Goal: Complete application form: Complete application form

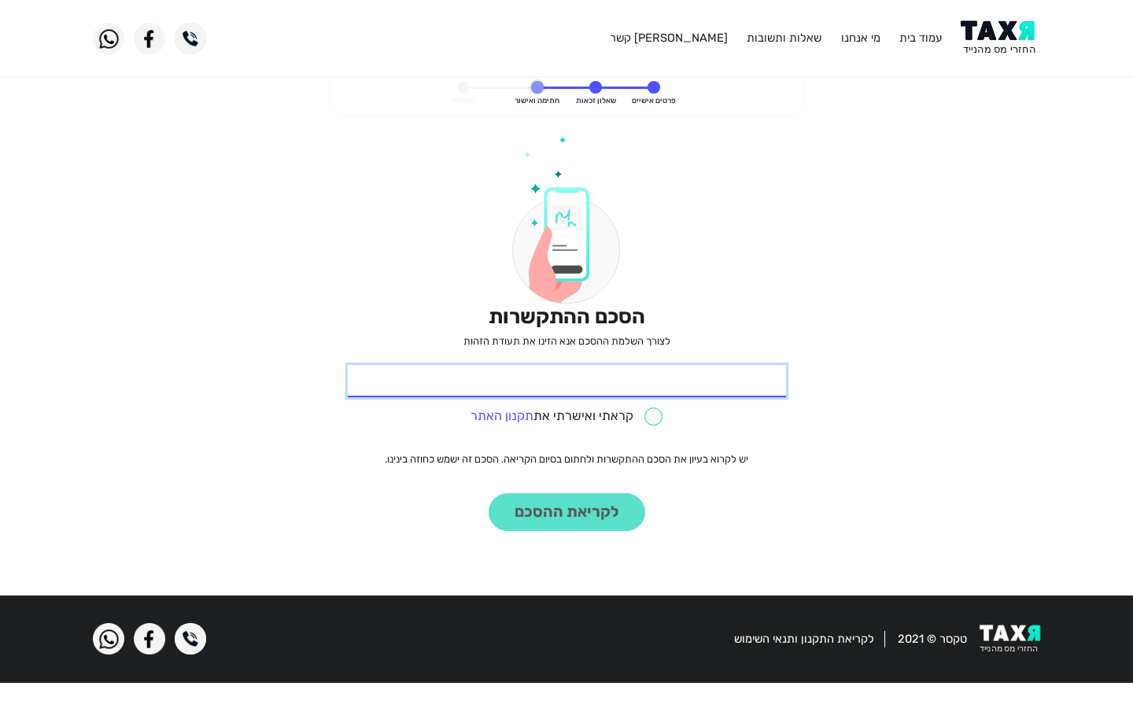
click at [567, 381] on input "* תעודת זהות" at bounding box center [567, 381] width 438 height 33
type input "718380695"
click at [567, 381] on input "718380695" at bounding box center [567, 381] width 438 height 33
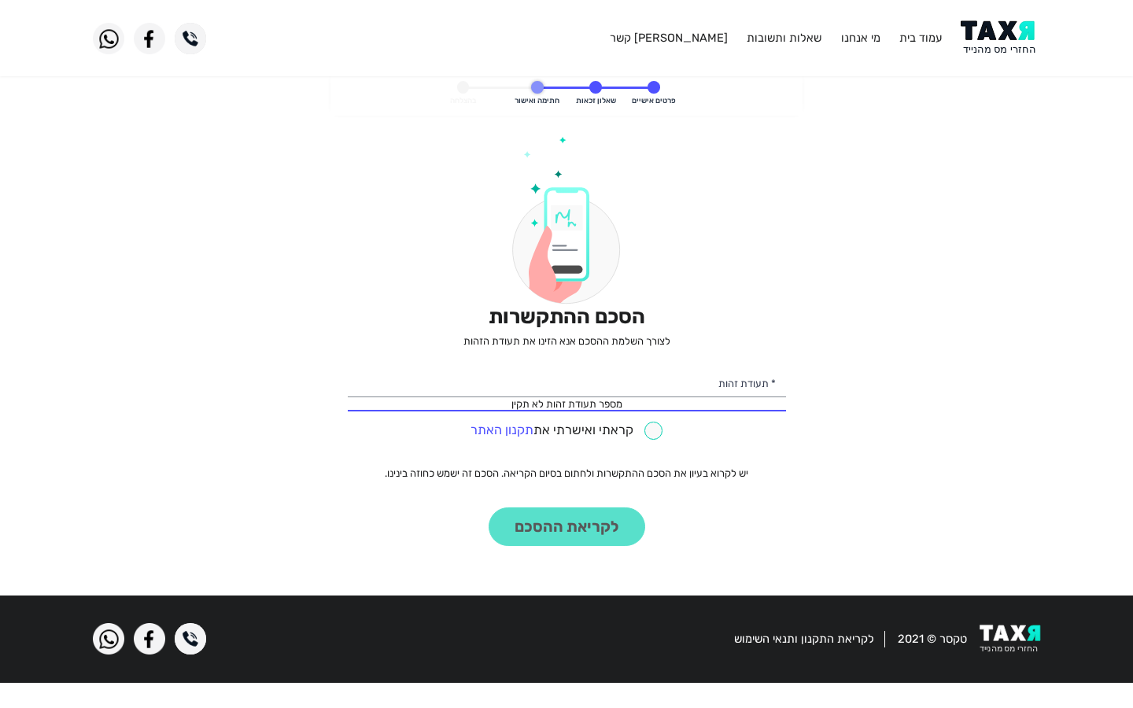
click at [566, 430] on input "checkbox" at bounding box center [567, 431] width 192 height 18
checkbox input "true"
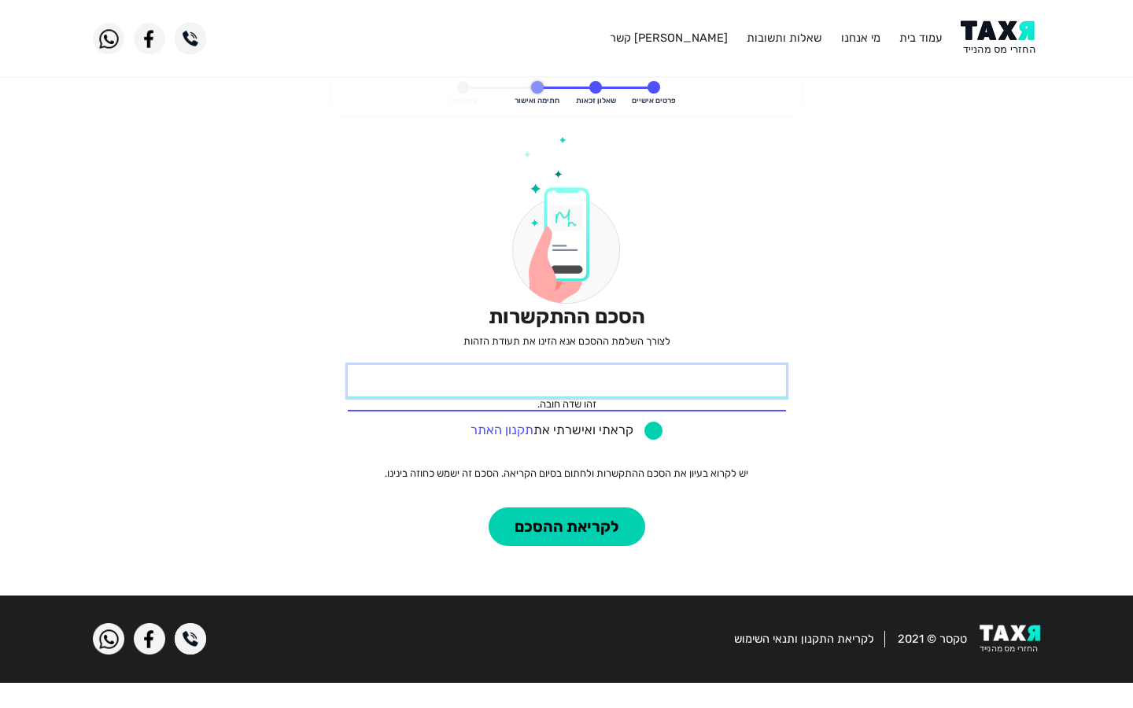
click at [567, 381] on input "* תעודת זהות" at bounding box center [567, 381] width 438 height 33
click at [489, 508] on button "לקריאת ההסכם" at bounding box center [567, 527] width 157 height 39
click at [567, 381] on input "718380695" at bounding box center [567, 381] width 438 height 33
type input "7"
type input "718380695"
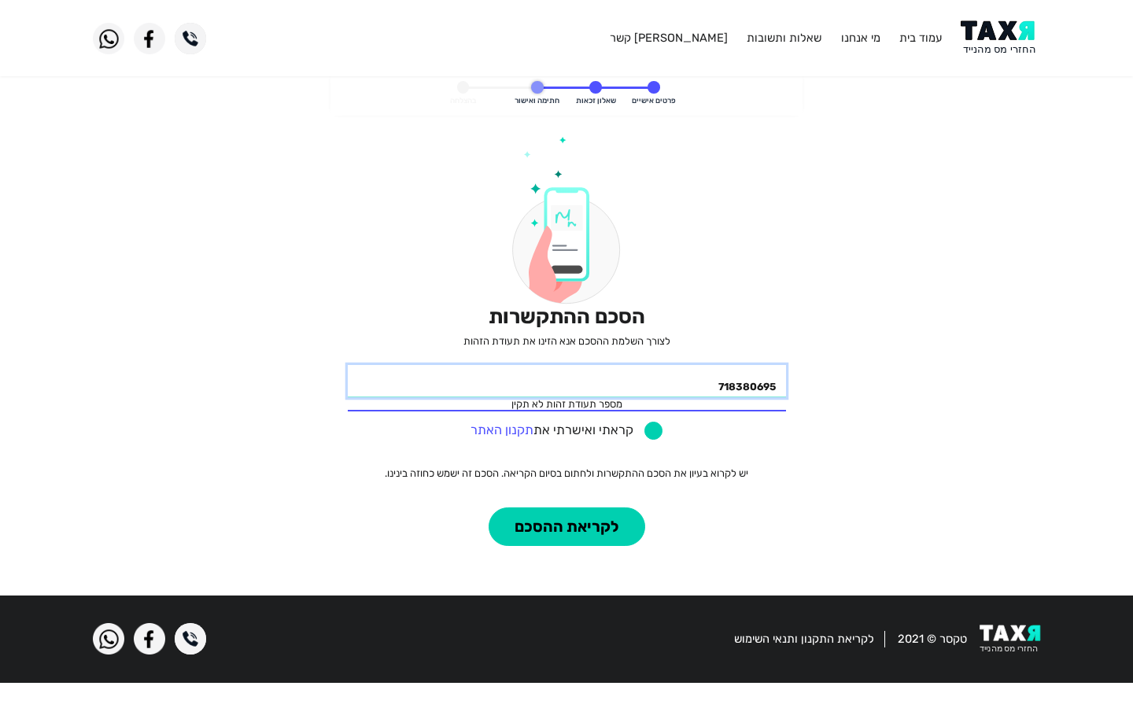
click at [567, 381] on input "718380695" at bounding box center [567, 381] width 438 height 33
type input "718380695"
click at [566, 430] on input "checkbox" at bounding box center [567, 431] width 192 height 18
checkbox input "false"
click at [567, 381] on input "718380695" at bounding box center [567, 381] width 438 height 33
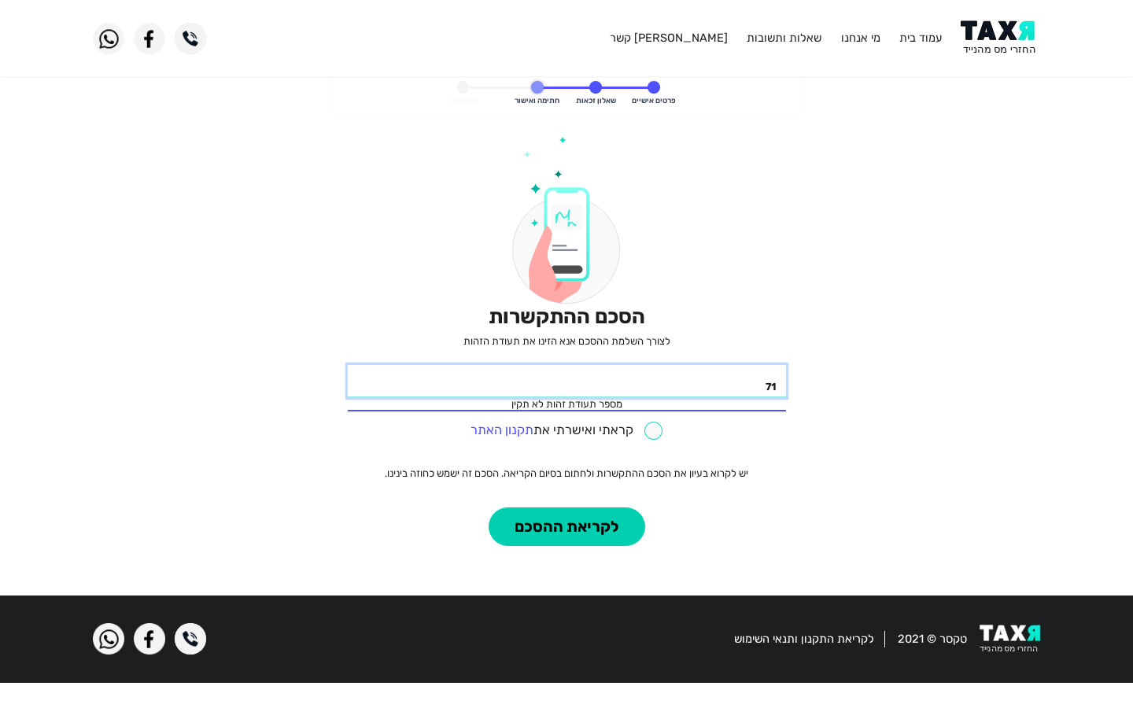
type input "7"
type input "718380695"
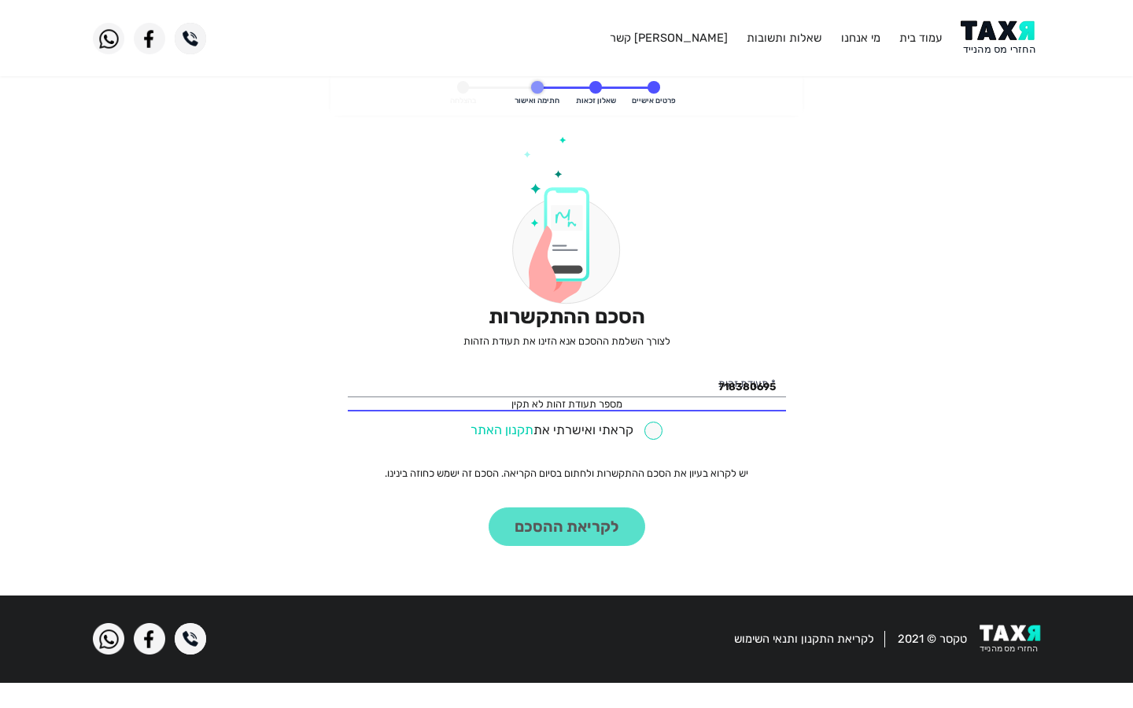
click at [502, 430] on link "תקנון האתר" at bounding box center [502, 430] width 63 height 15
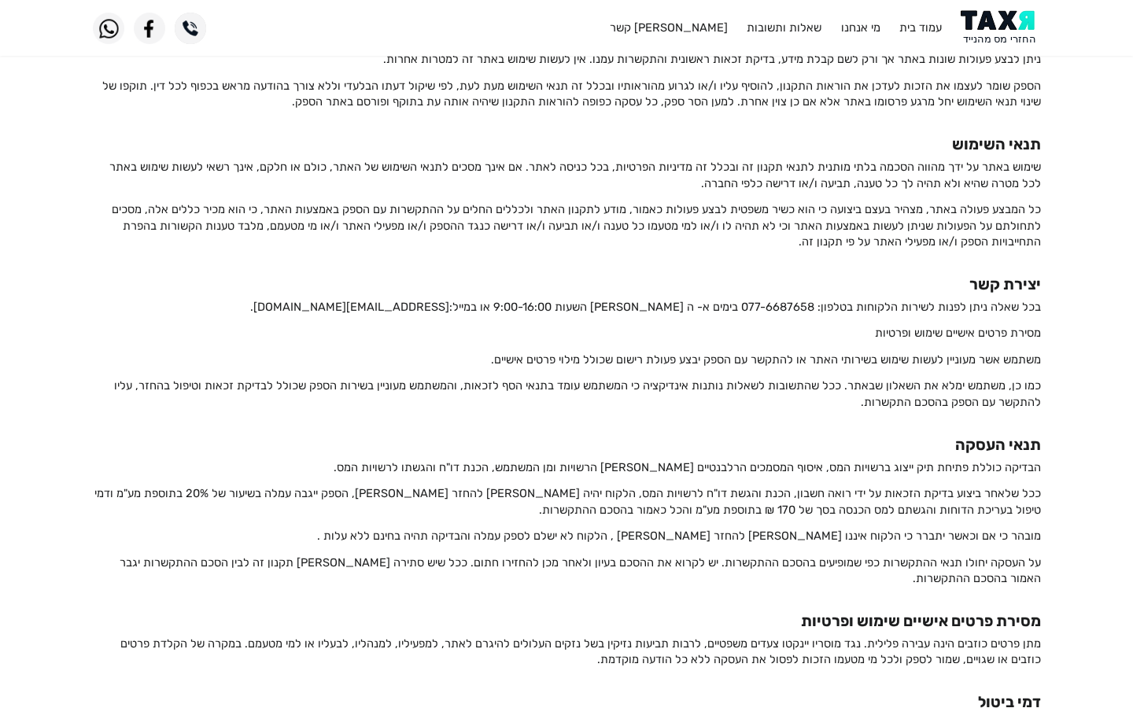
scroll to position [2151, 0]
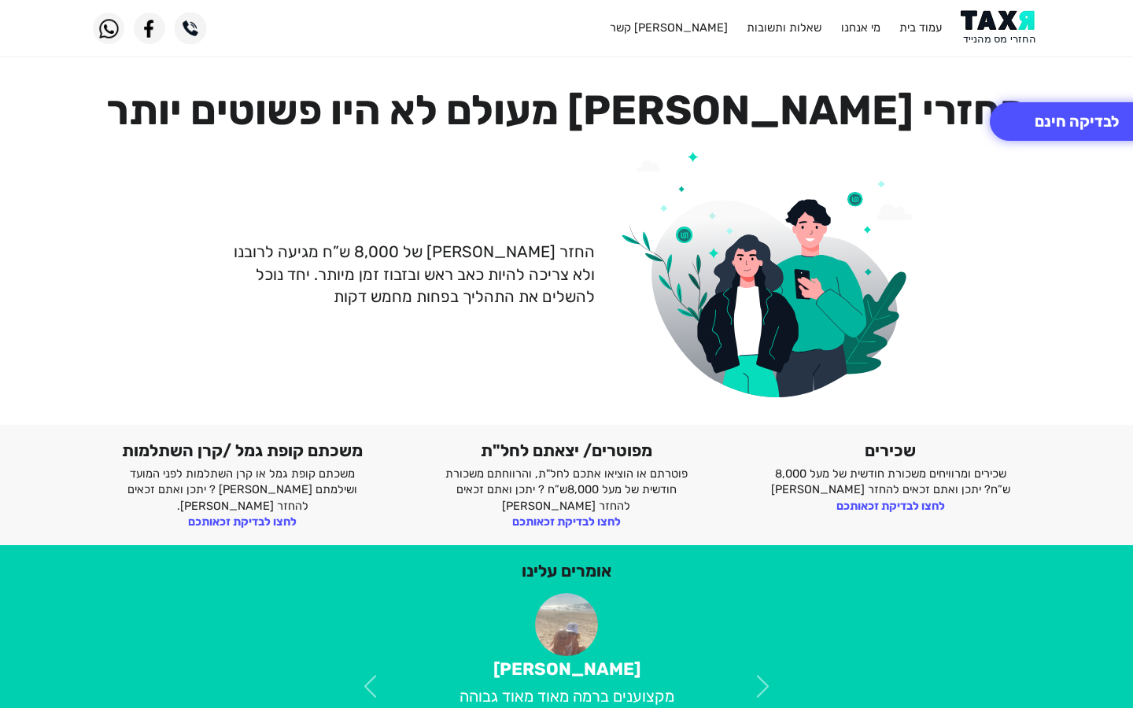
scroll to position [292, 0]
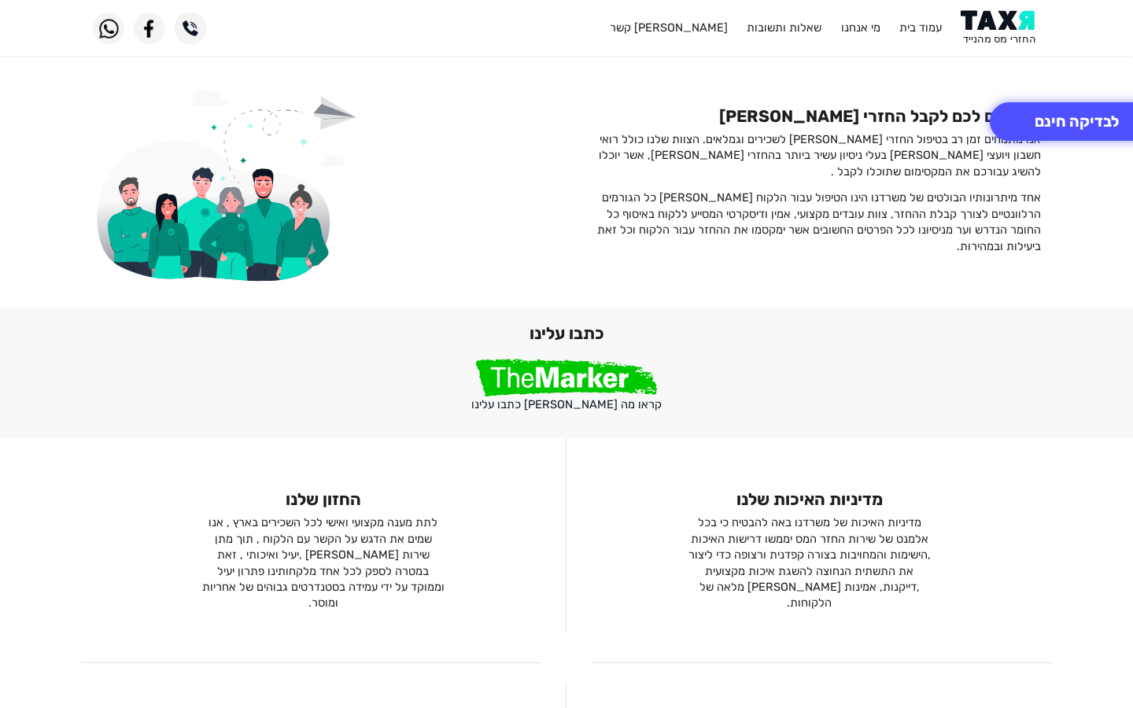
scroll to position [1066, 0]
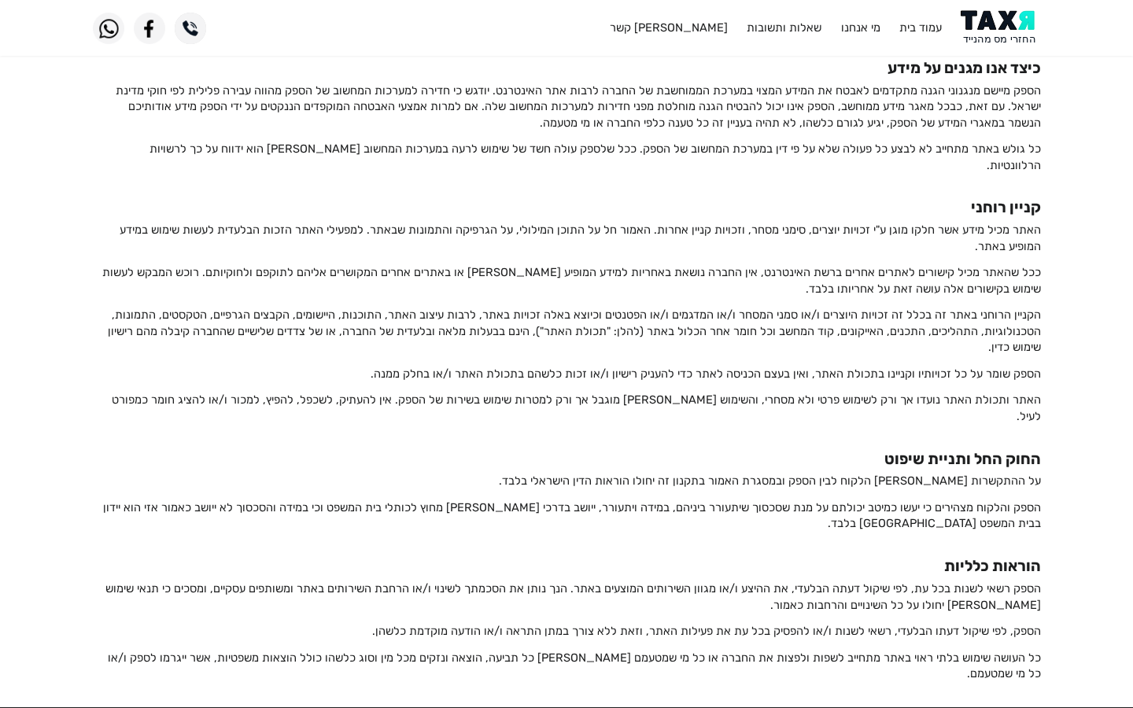
scroll to position [2151, 0]
